Goal: Check status: Check status

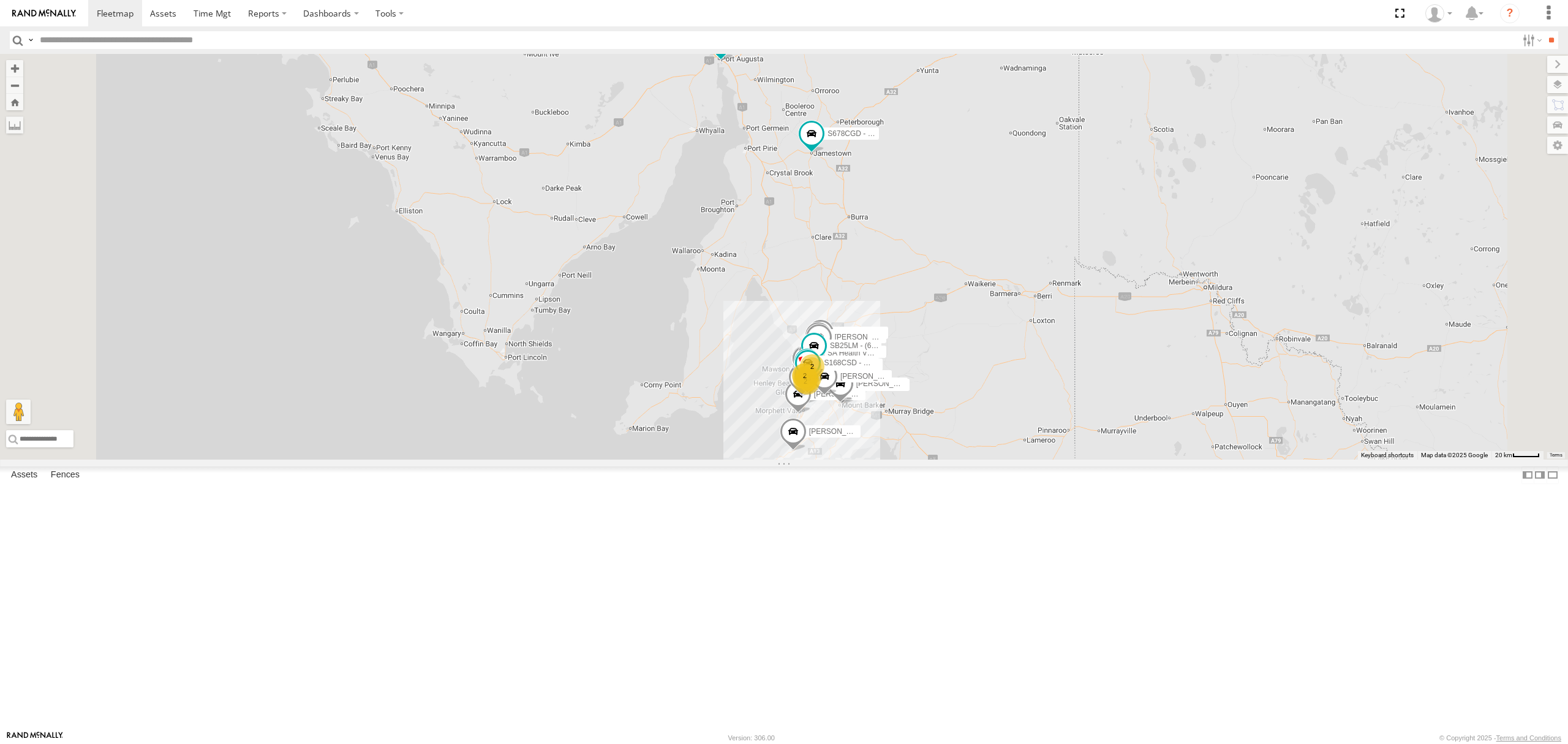
click at [0, 0] on div "SB26LM - (3P HINO) R7" at bounding box center [0, 0] width 0 height 0
click at [0, 0] on div "S168CSD - Fridge It Spaceship All Assets" at bounding box center [0, 0] width 0 height 0
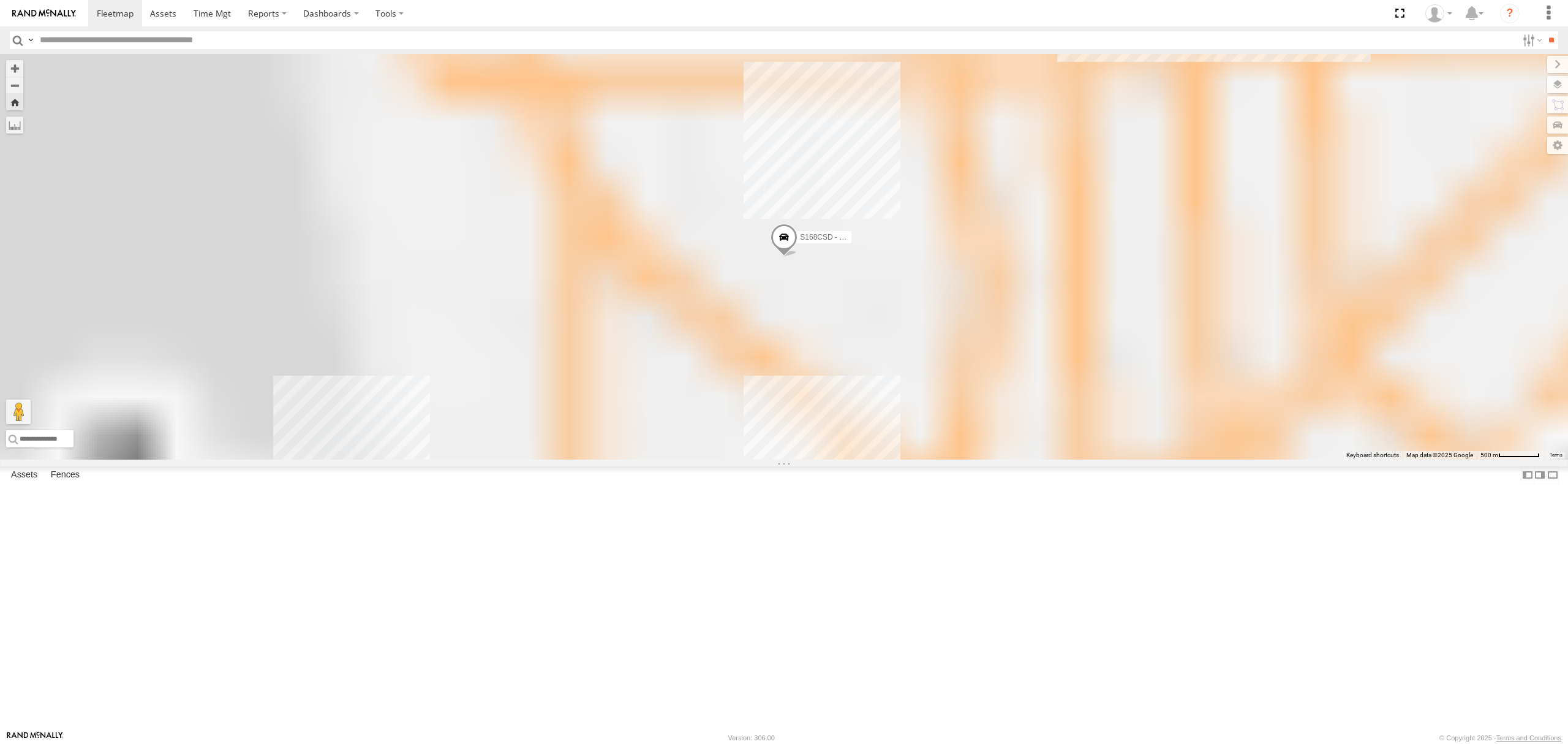
click at [0, 0] on div "SB26LM - (3P HINO) R7" at bounding box center [0, 0] width 0 height 0
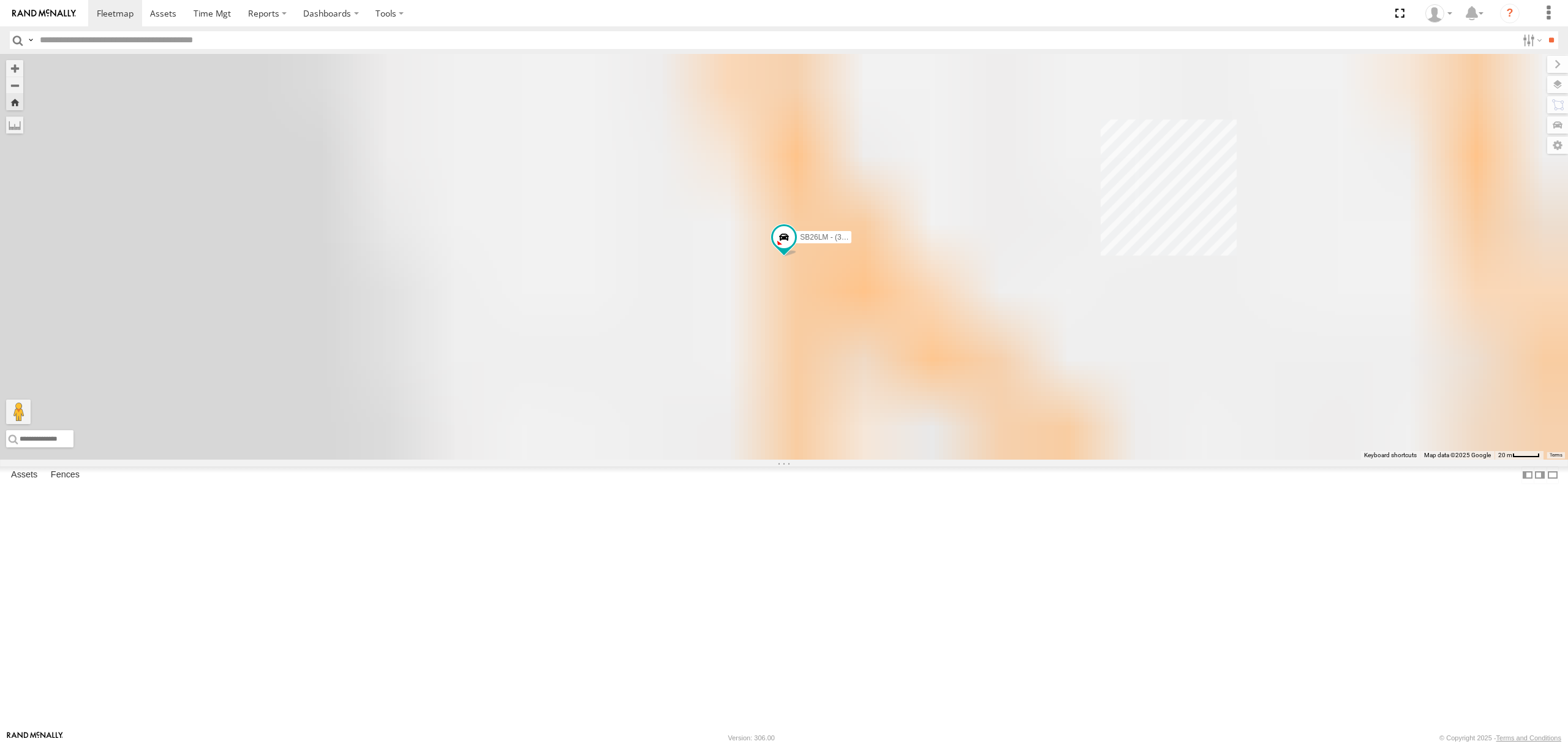
click at [0, 0] on div "All Assets" at bounding box center [0, 0] width 0 height 0
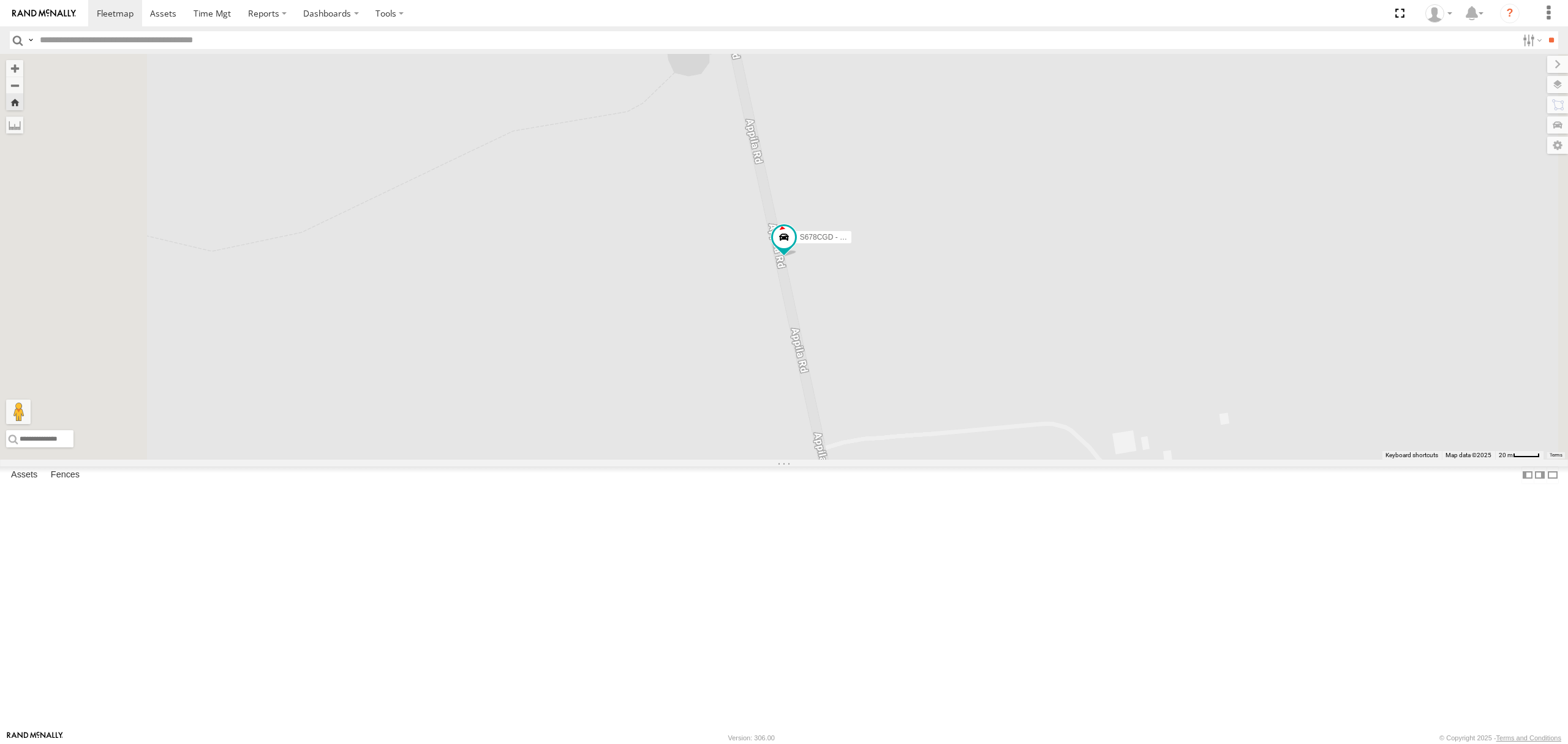
click at [0, 0] on div "12.4" at bounding box center [0, 0] width 0 height 0
click at [0, 0] on div "All Assets" at bounding box center [0, 0] width 0 height 0
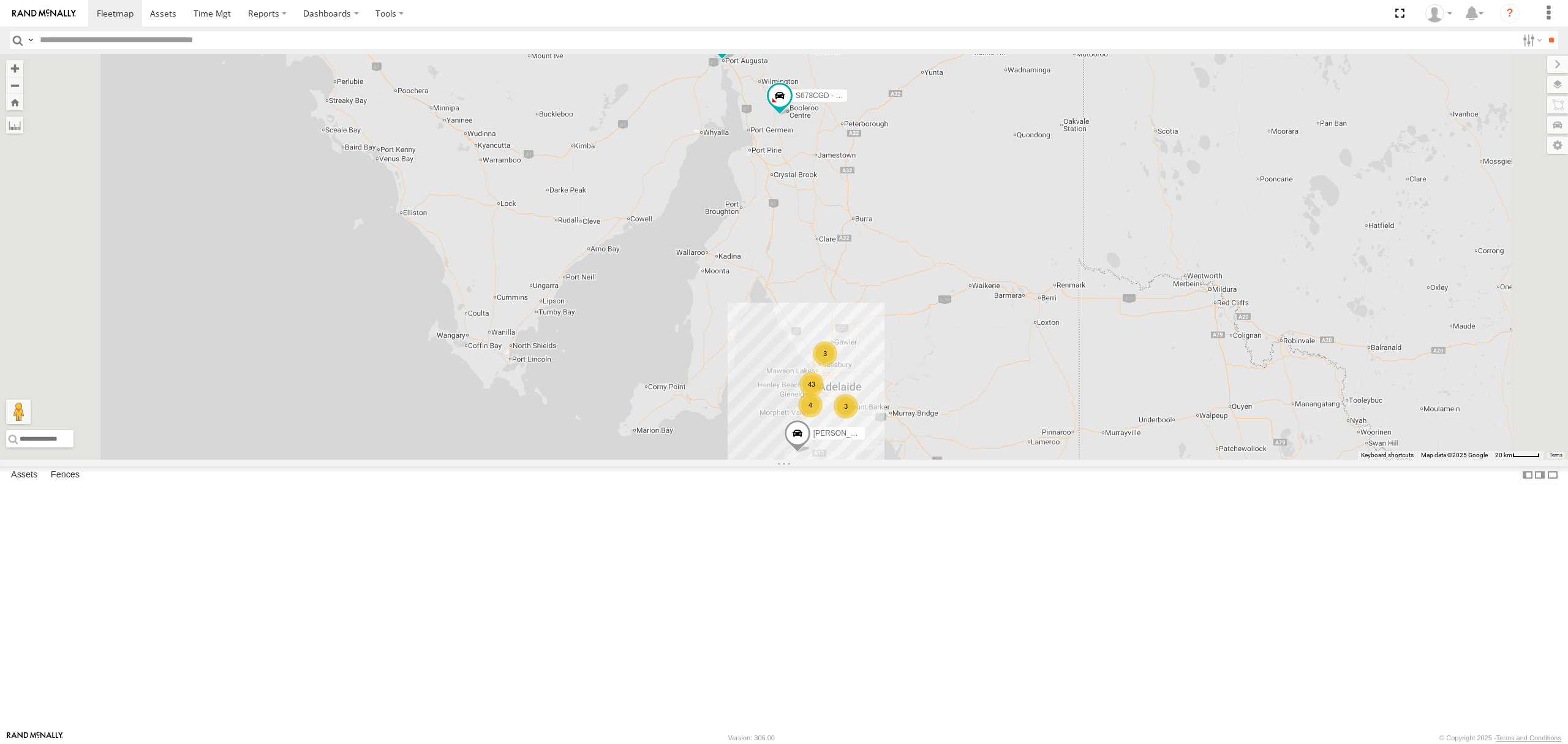
click at [0, 0] on div "All Assets" at bounding box center [0, 0] width 0 height 0
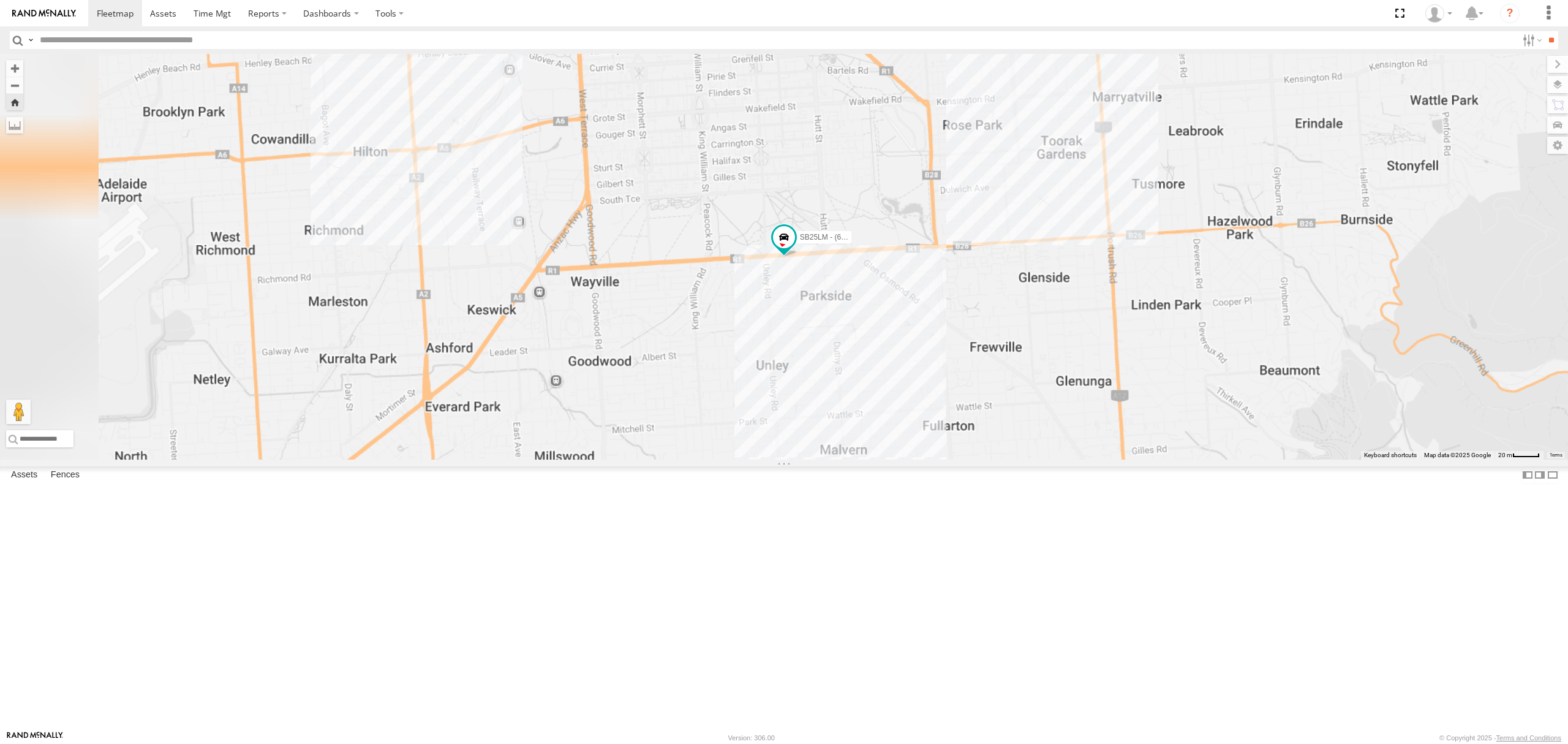
click at [0, 0] on div "All Assets" at bounding box center [0, 0] width 0 height 0
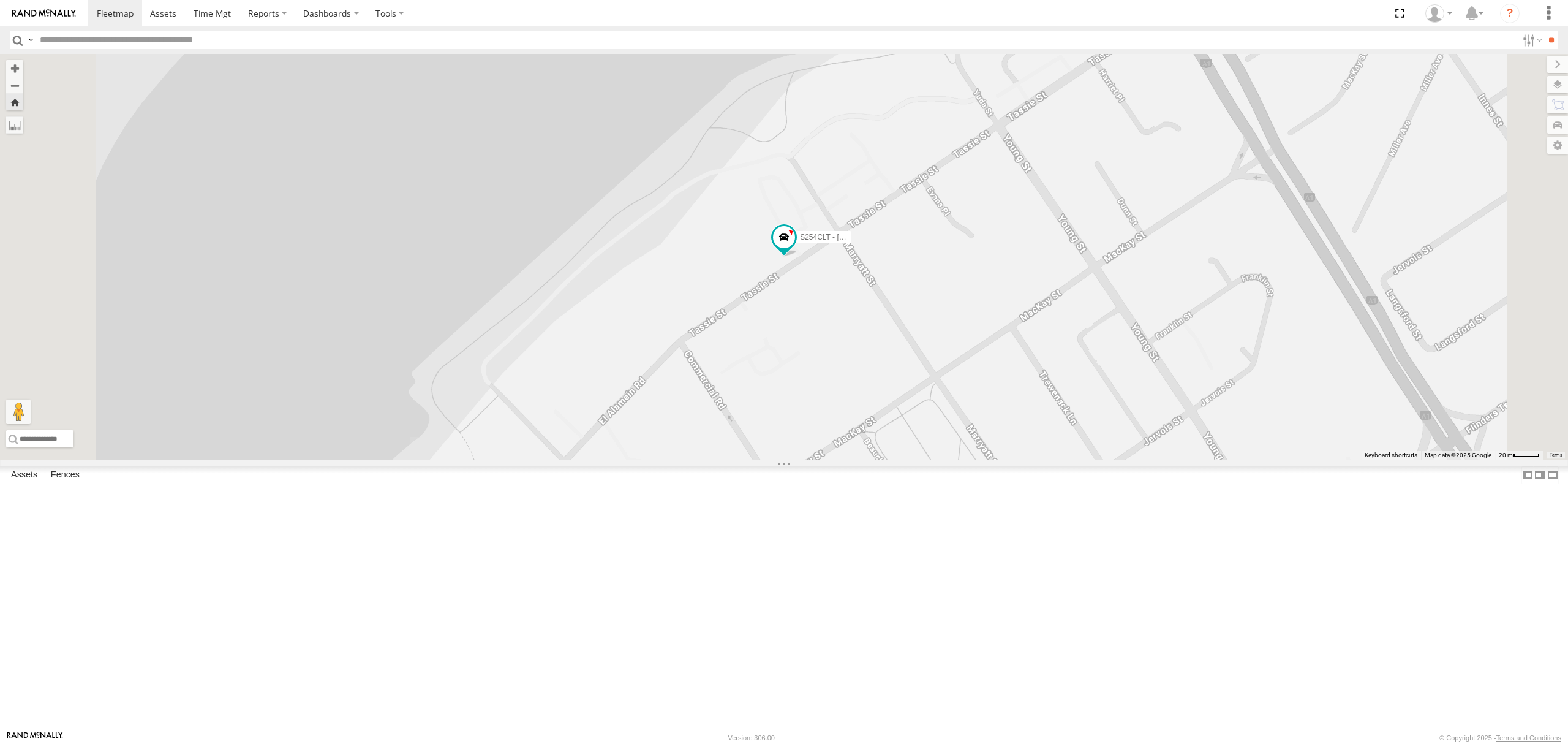
click at [0, 0] on div "All Assets" at bounding box center [0, 0] width 0 height 0
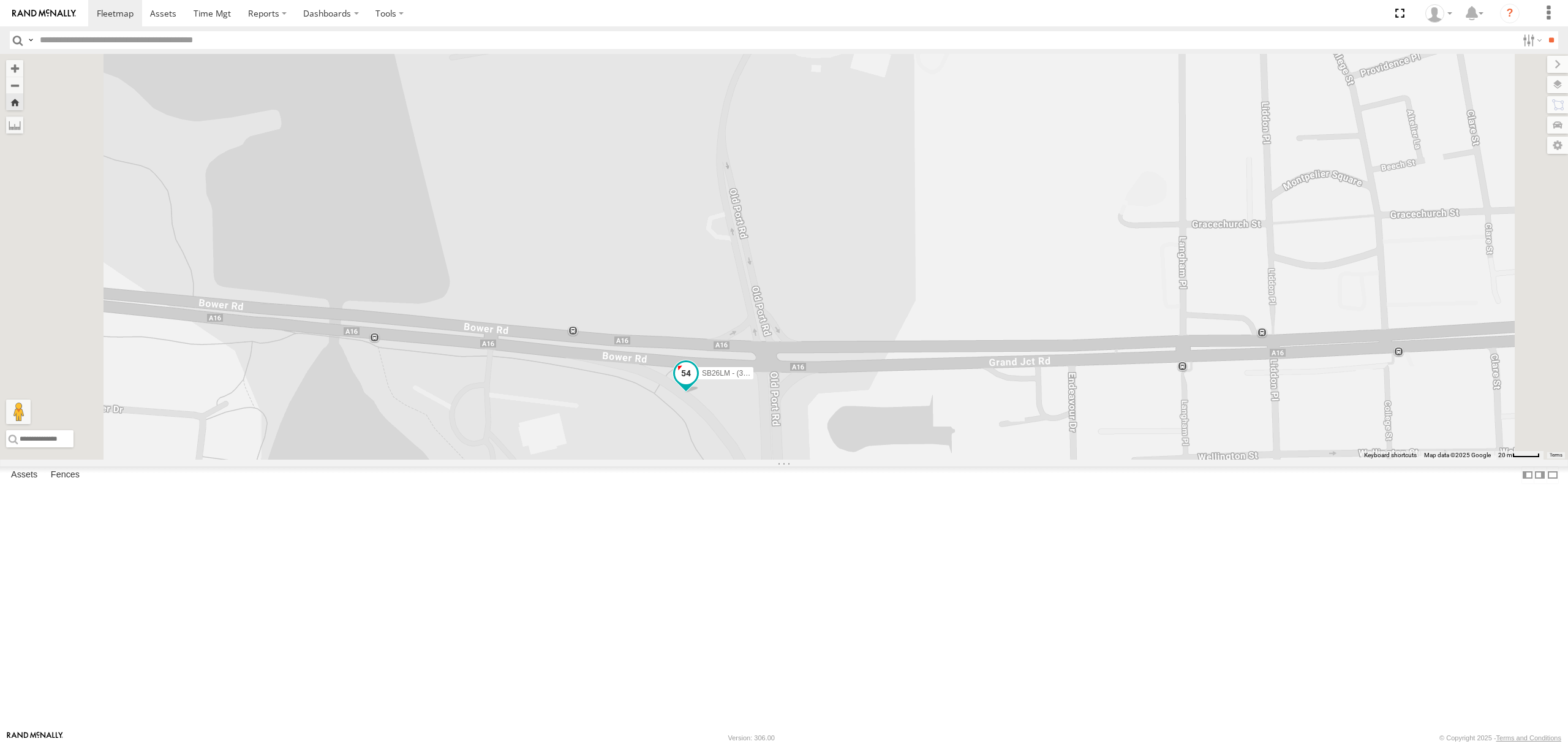
click at [699, 393] on span at bounding box center [686, 377] width 27 height 33
click at [674, 380] on label at bounding box center [662, 375] width 24 height 9
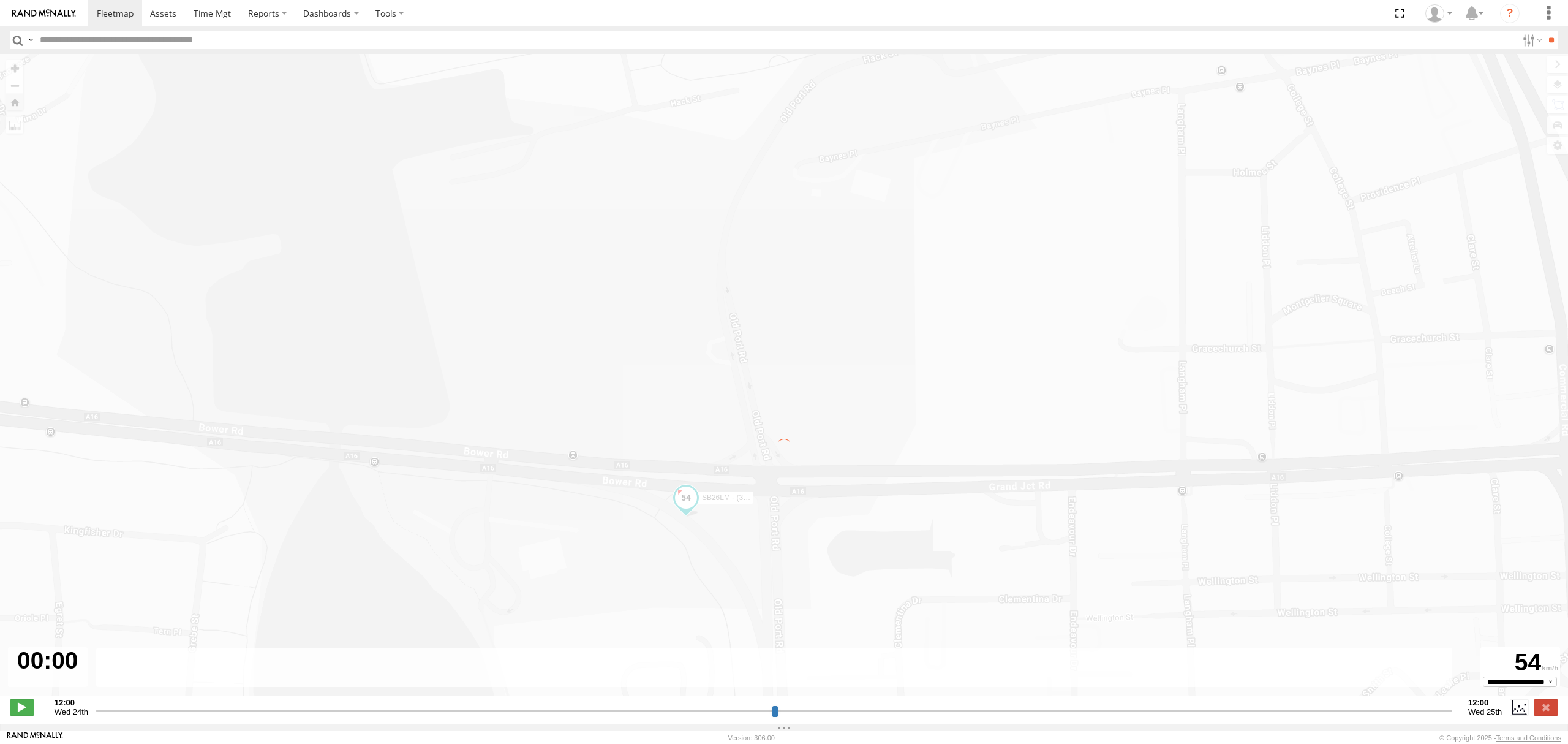
type input "**********"
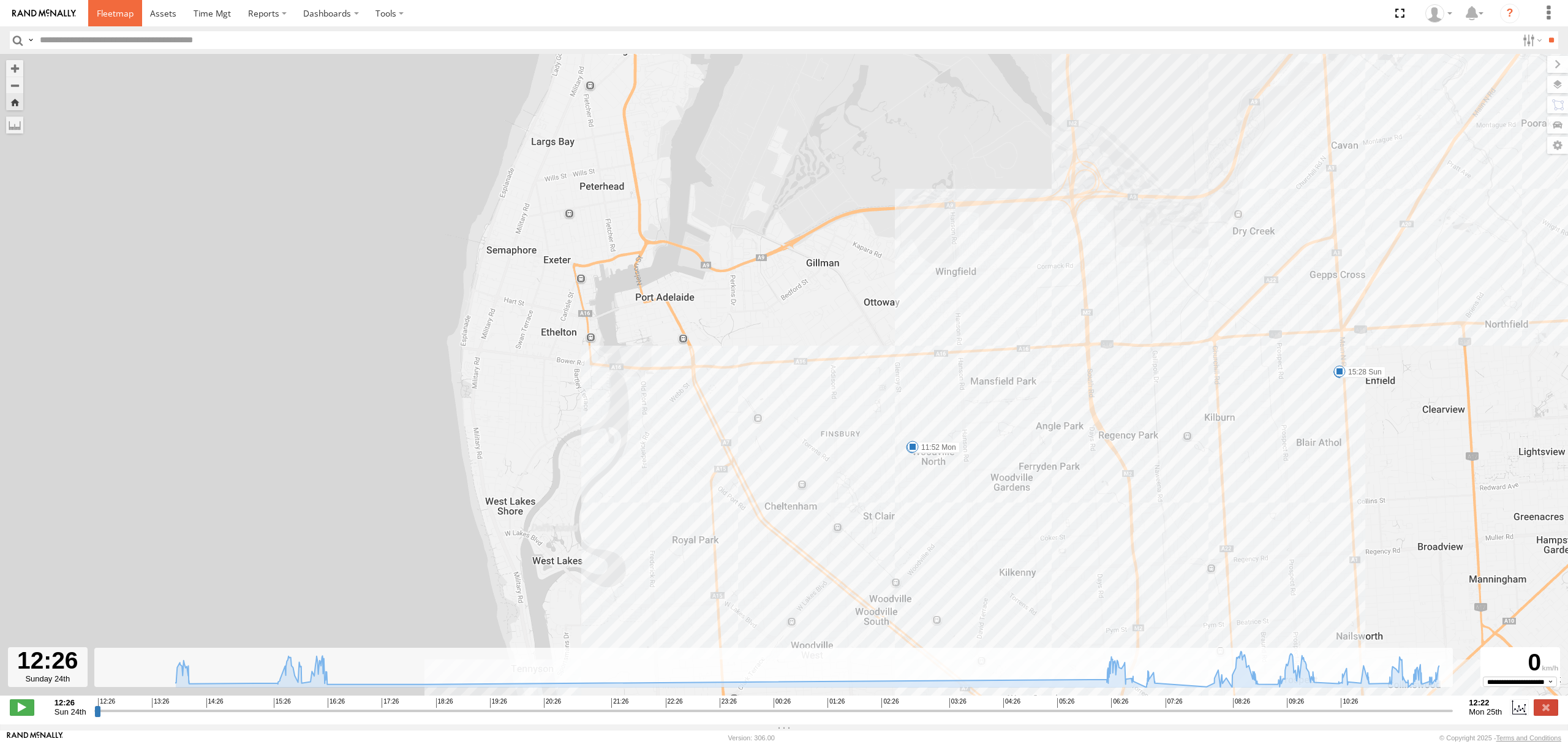
click at [110, 23] on link at bounding box center [115, 13] width 54 height 26
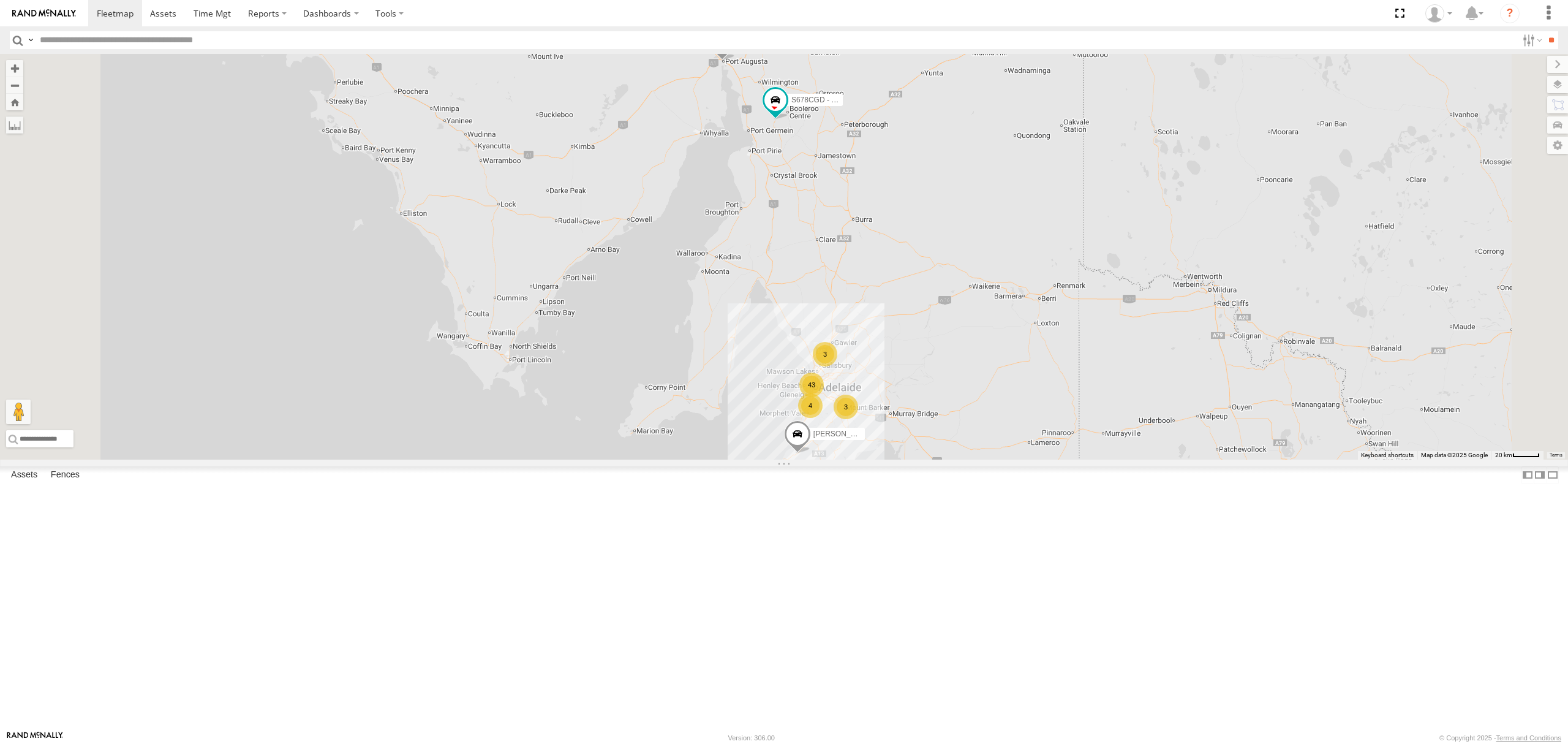
click at [0, 0] on div "S678CGD - Fridge It Sprinter" at bounding box center [0, 0] width 0 height 0
